Goal: Use online tool/utility: Utilize a website feature to perform a specific function

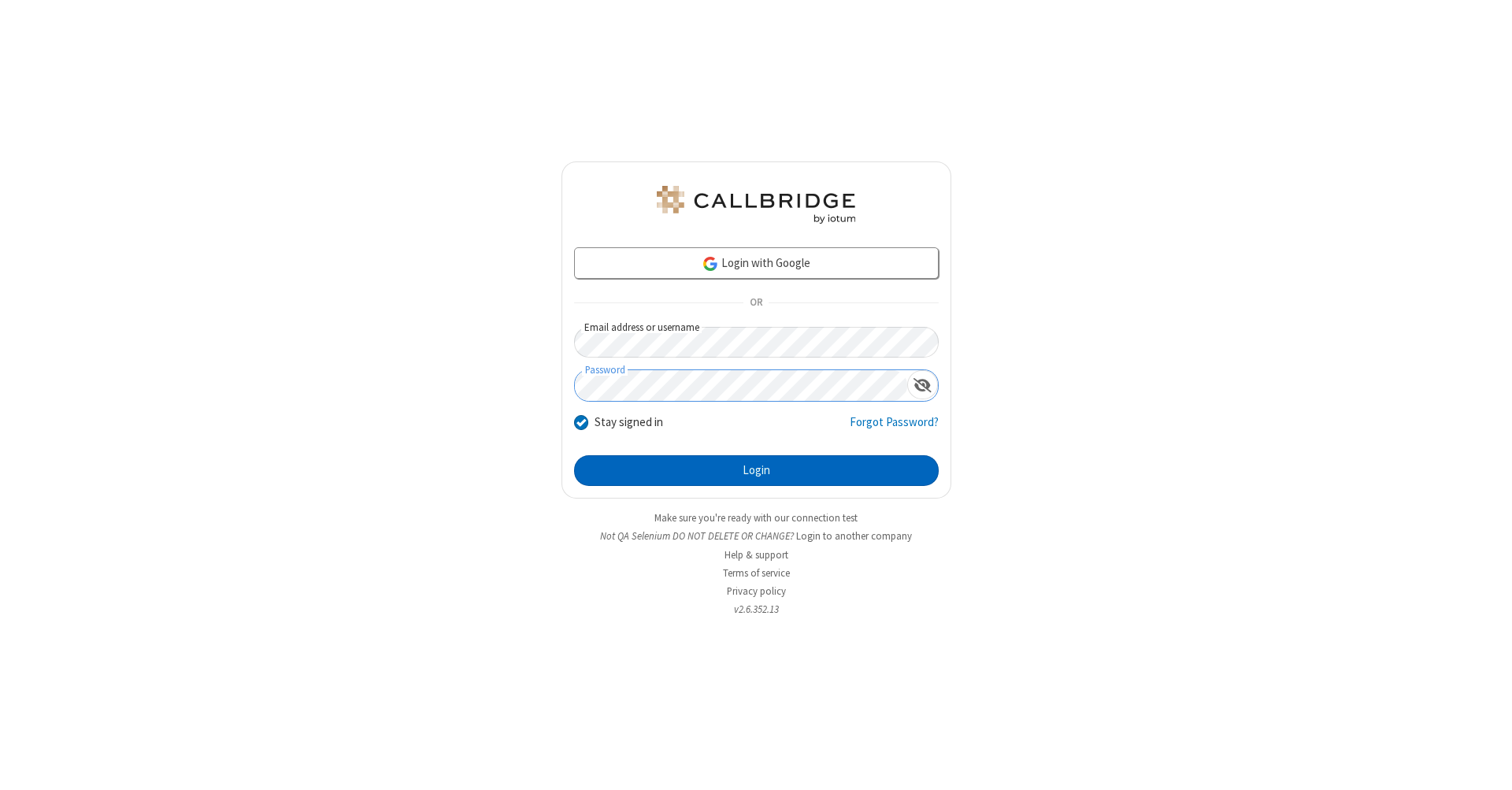
click at [756, 471] on button "Login" at bounding box center [756, 470] width 364 height 31
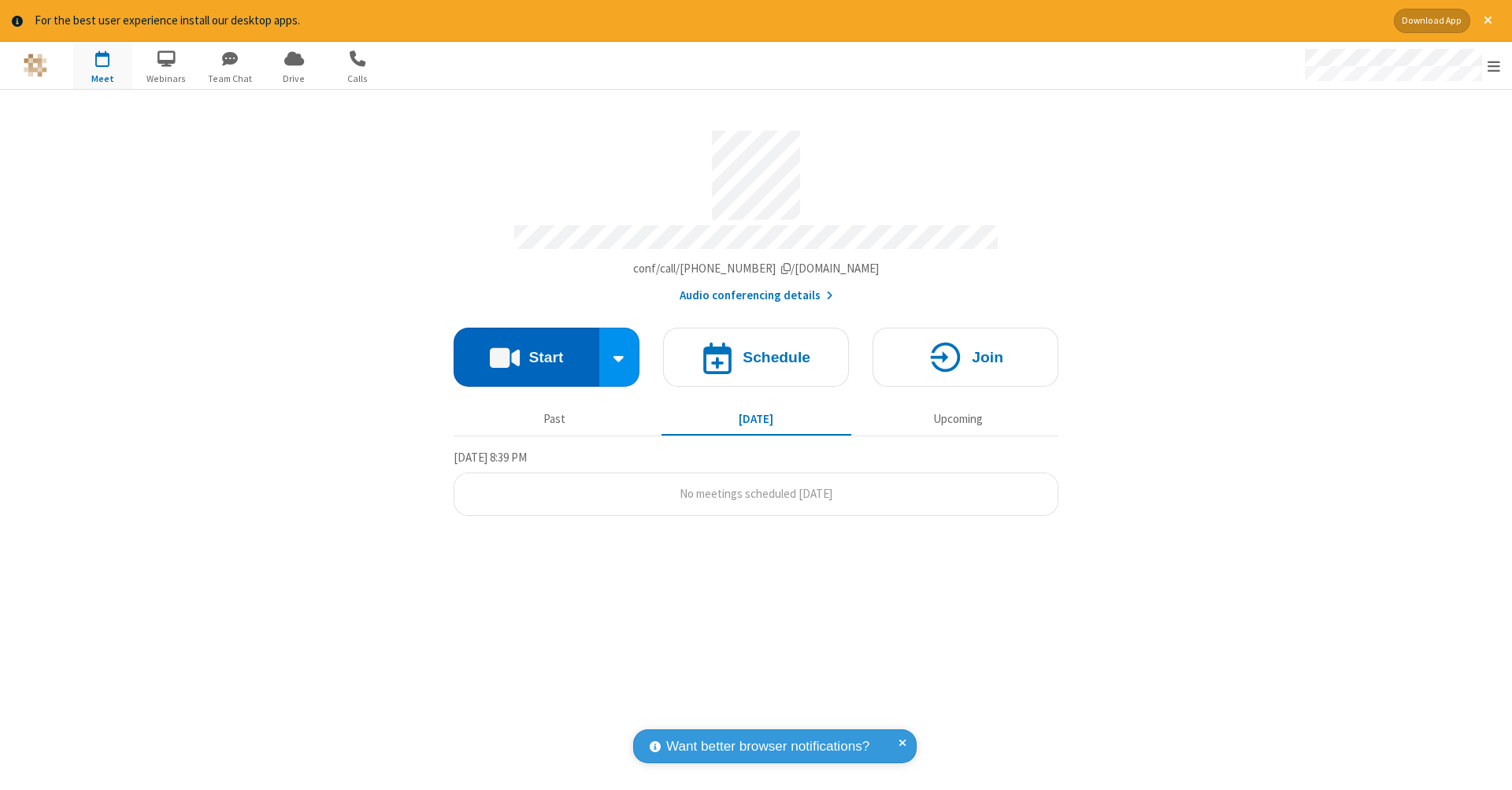
click at [526, 348] on button "Start" at bounding box center [526, 358] width 146 height 59
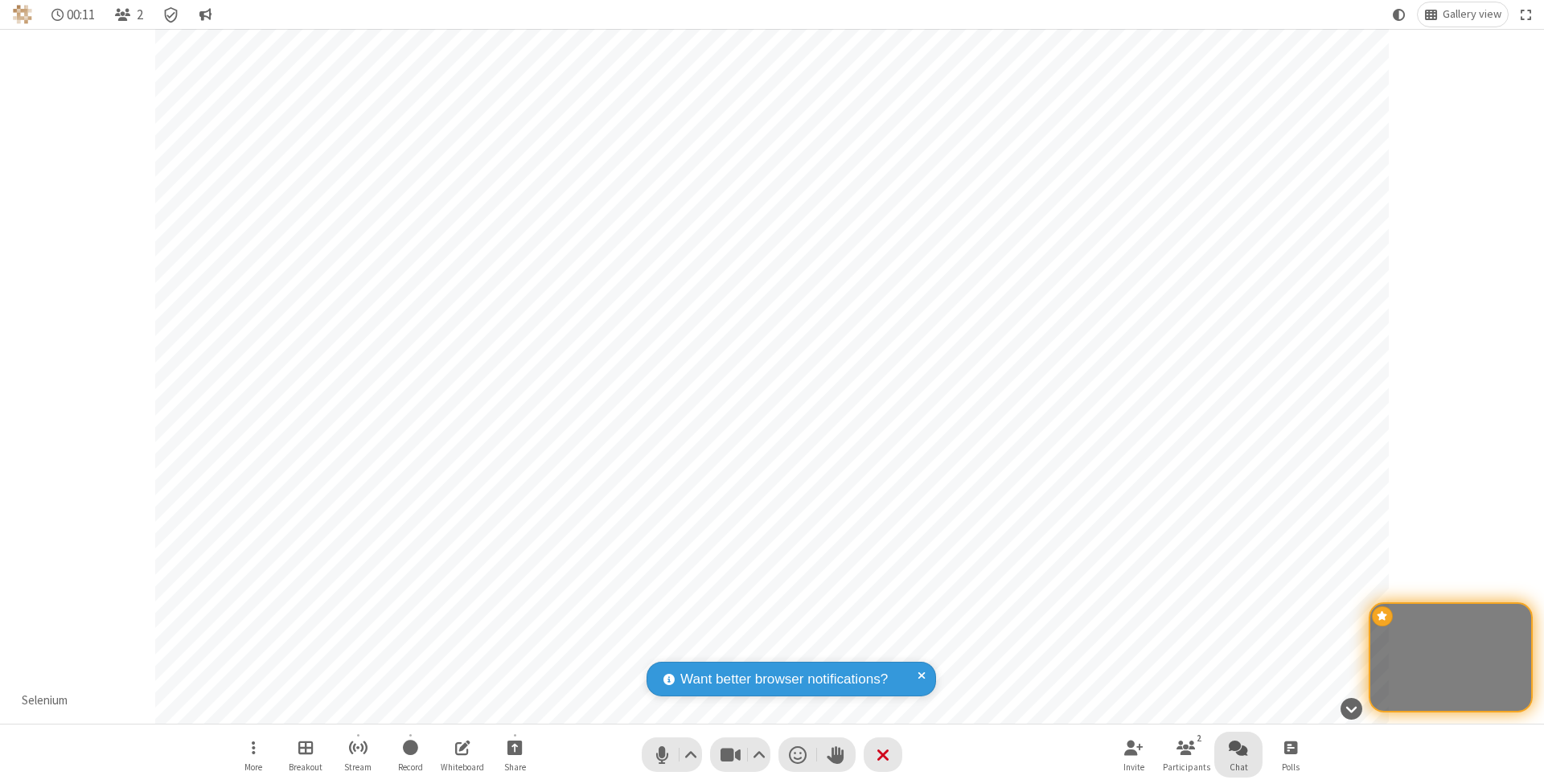
click at [1238, 747] on span "Open chat" at bounding box center [1238, 747] width 19 height 20
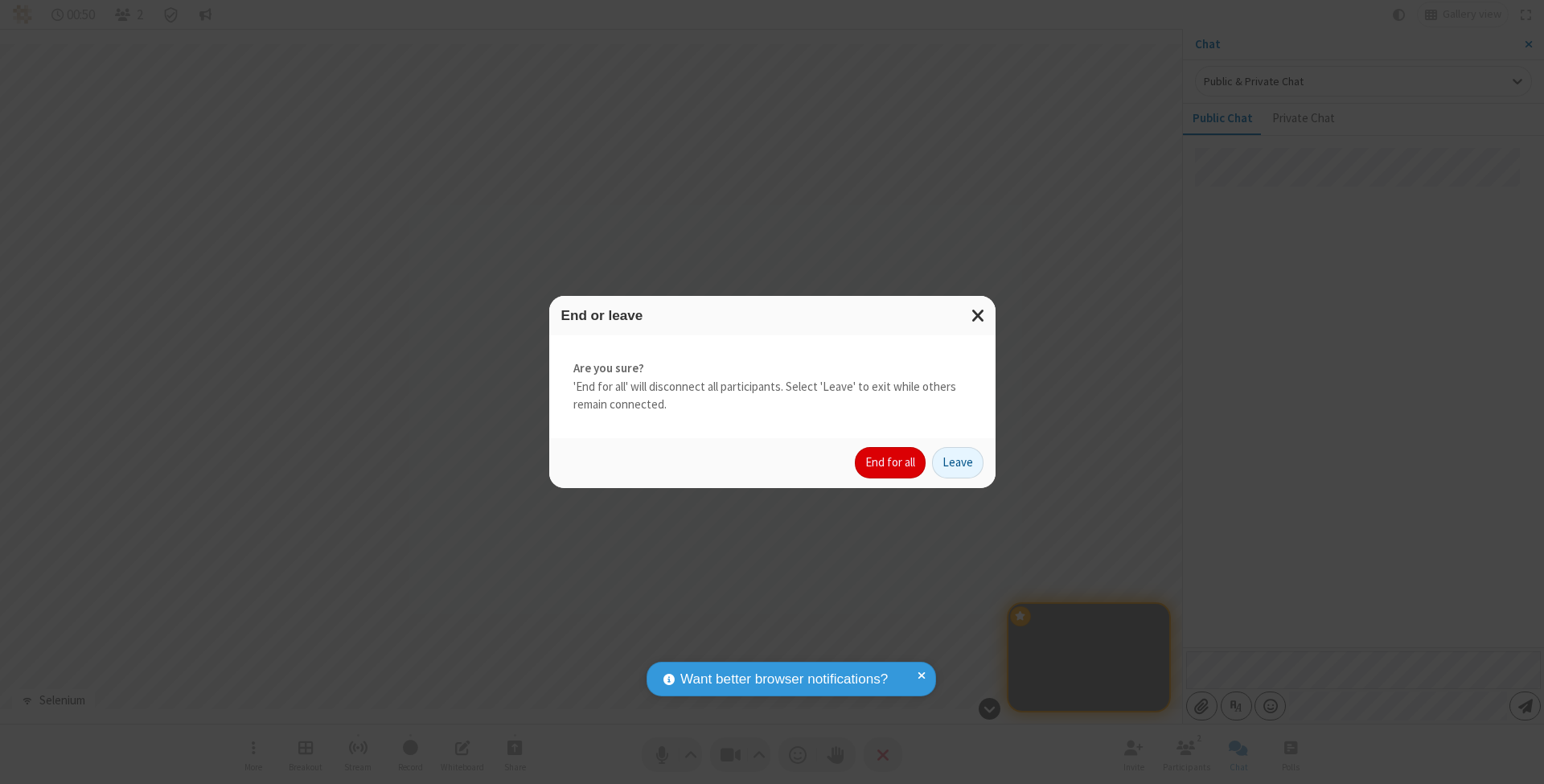
click at [891, 462] on button "End for all" at bounding box center [890, 463] width 71 height 32
